Goal: Find specific page/section: Find specific page/section

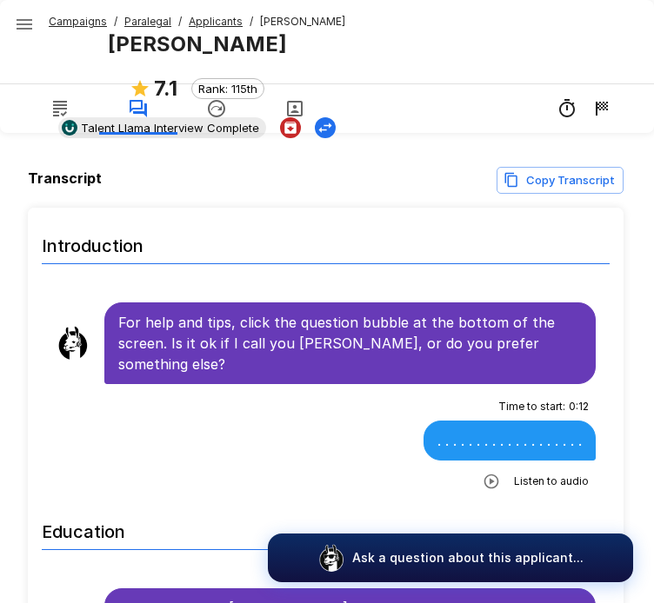
scroll to position [678, 0]
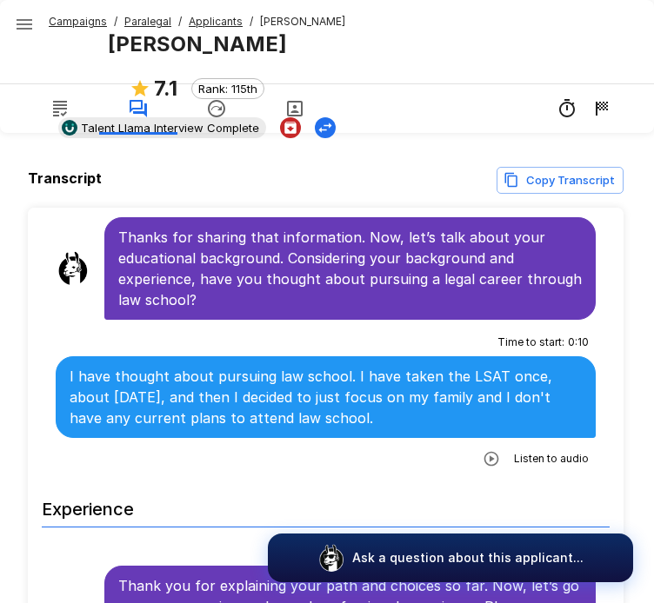
click at [73, 17] on u "Campaigns" at bounding box center [78, 21] width 58 height 13
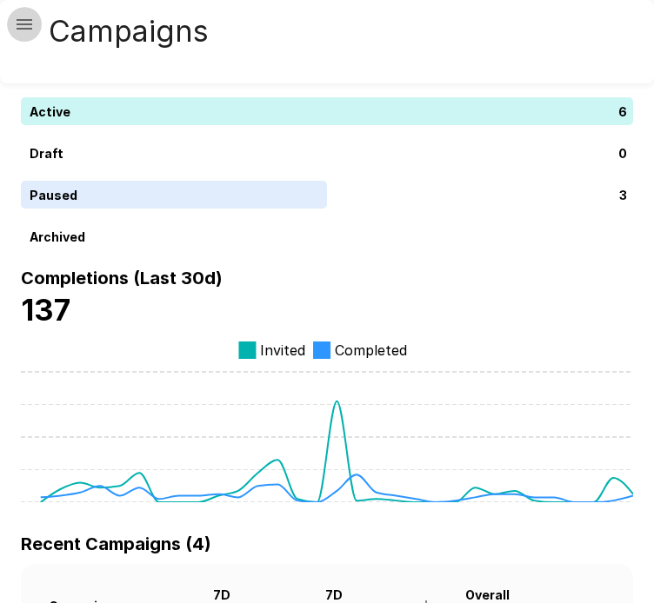
click at [19, 30] on icon "button" at bounding box center [24, 24] width 21 height 21
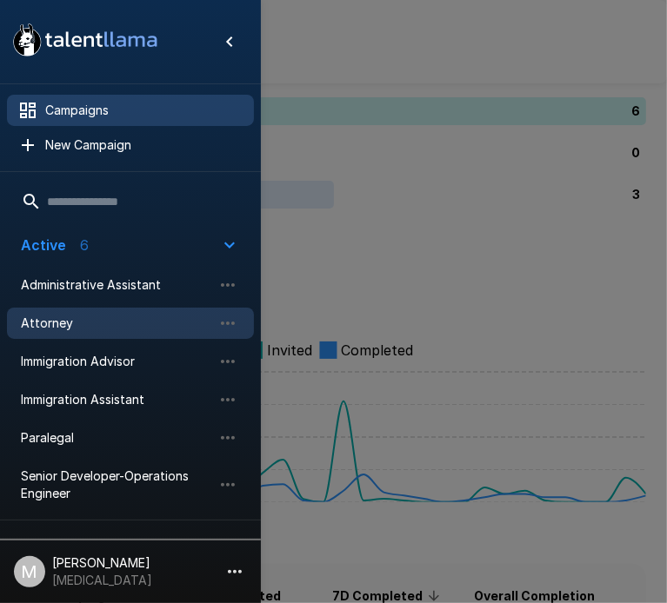
click at [56, 326] on span "Attorney" at bounding box center [116, 323] width 191 height 17
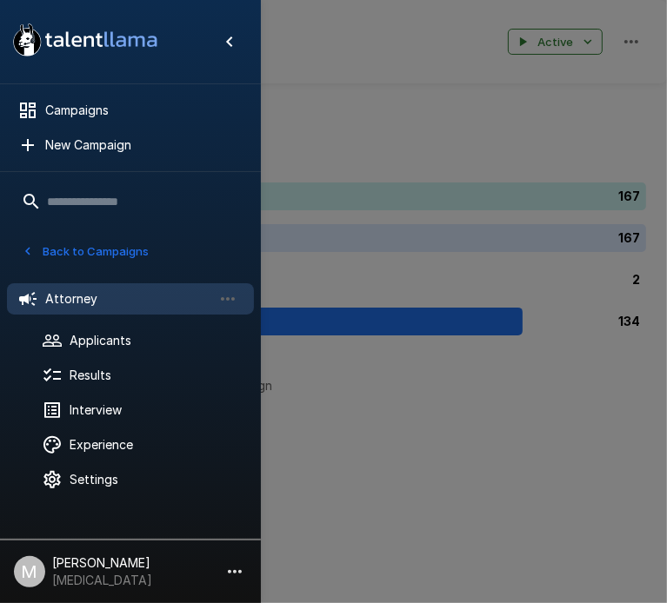
click at [590, 253] on div at bounding box center [333, 301] width 667 height 603
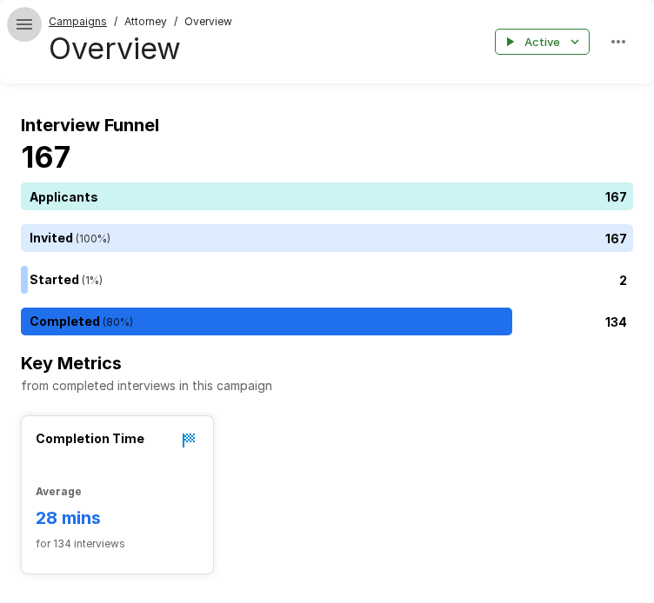
click at [23, 28] on icon "button" at bounding box center [25, 24] width 16 height 10
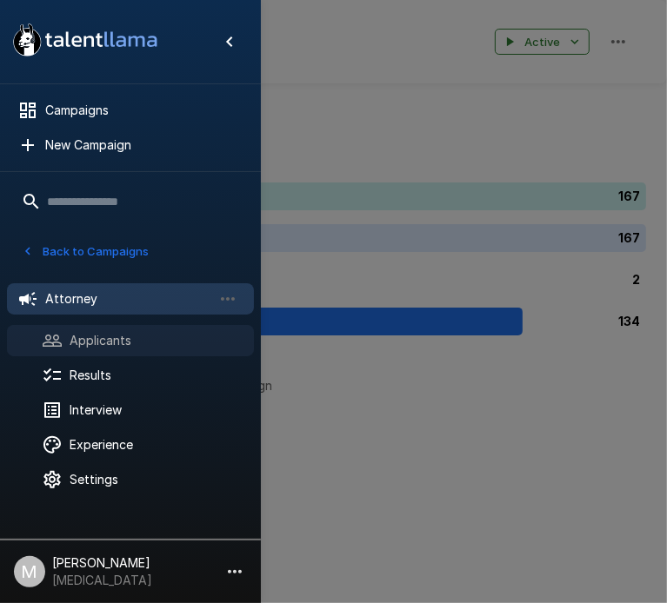
click at [79, 347] on span "Applicants" at bounding box center [155, 340] width 170 height 17
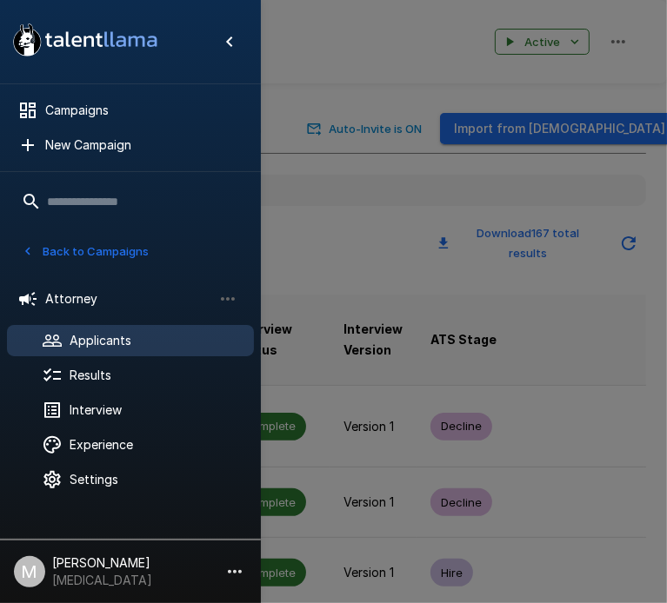
click at [433, 190] on div at bounding box center [333, 301] width 667 height 603
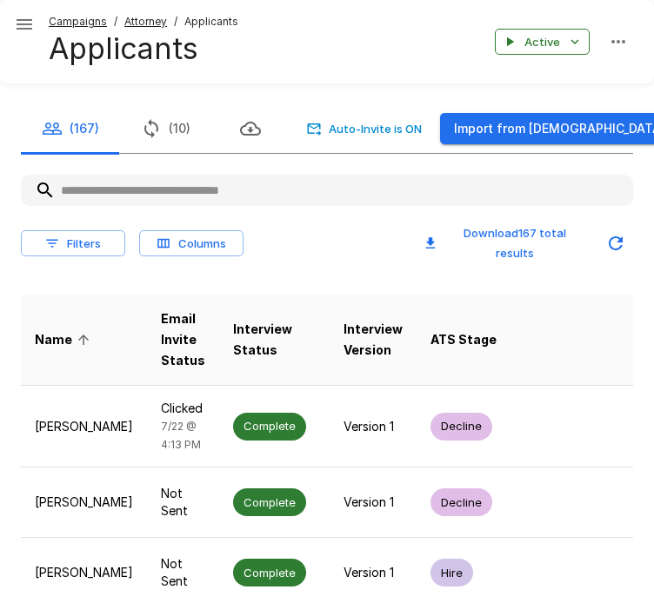
click at [352, 190] on input "text" at bounding box center [327, 190] width 612 height 31
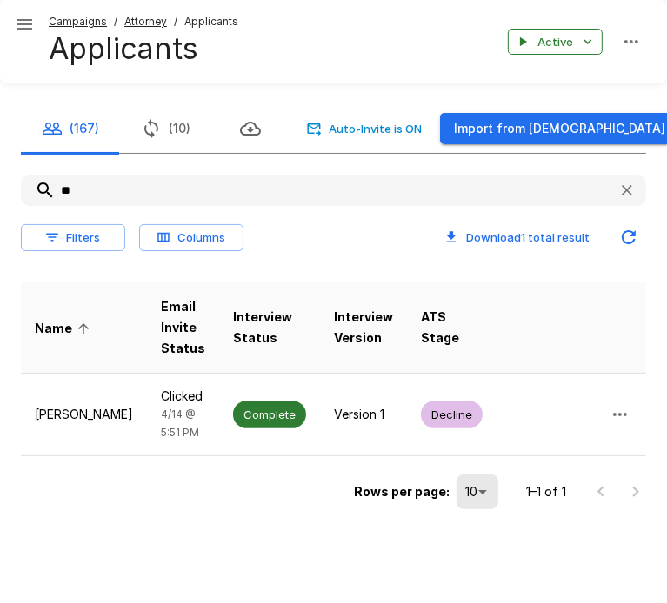
type input "*"
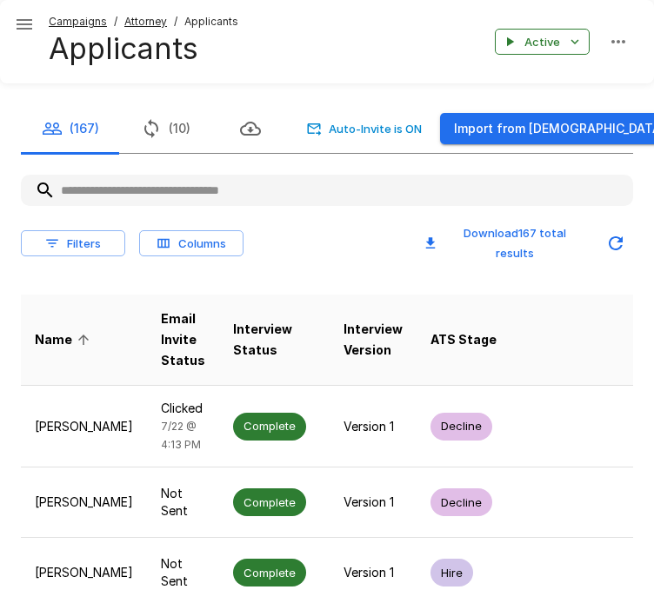
click at [119, 190] on input "text" at bounding box center [327, 190] width 612 height 31
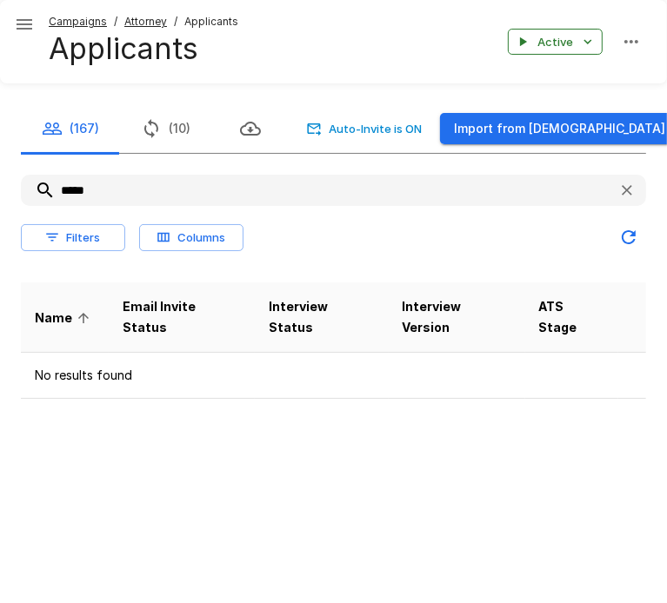
type input "*****"
